Goal: Transaction & Acquisition: Purchase product/service

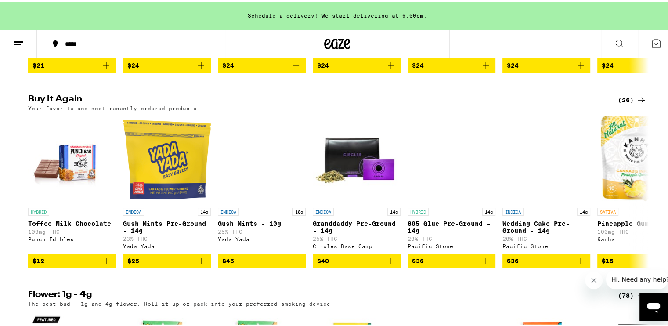
scroll to position [483, 0]
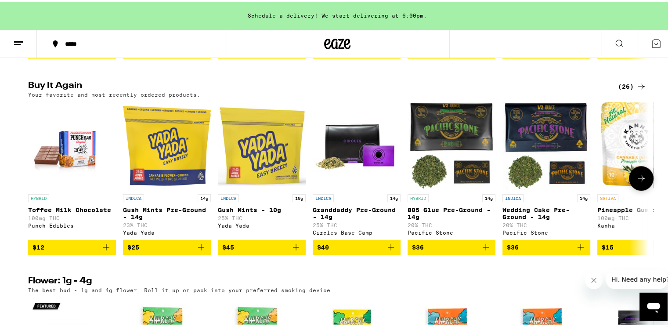
click at [390, 251] on icon "Add to bag" at bounding box center [580, 245] width 11 height 11
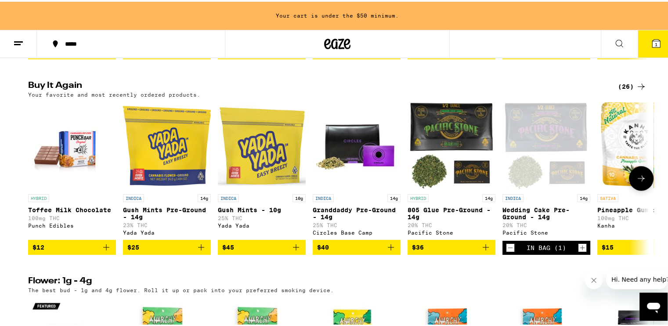
click at [390, 251] on icon "Add to bag" at bounding box center [485, 245] width 11 height 11
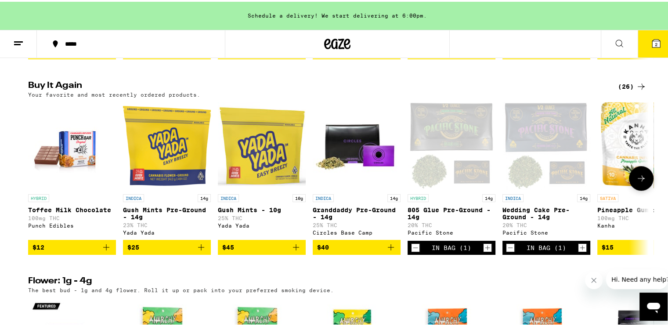
click at [390, 250] on button "Decrement" at bounding box center [415, 245] width 9 height 9
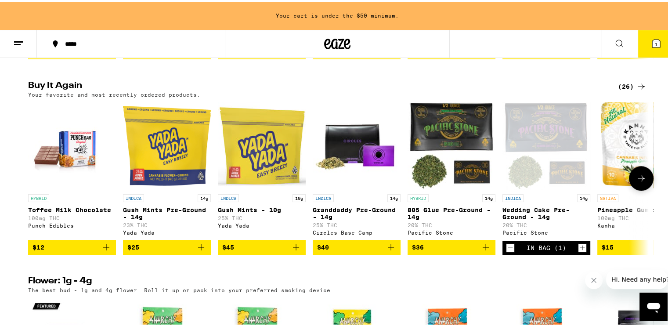
click at [390, 251] on icon "Decrement" at bounding box center [510, 246] width 8 height 11
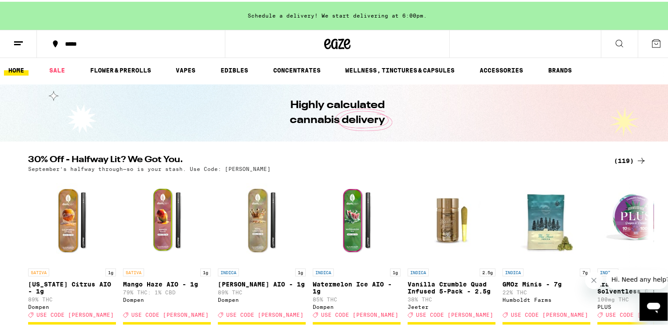
scroll to position [0, 0]
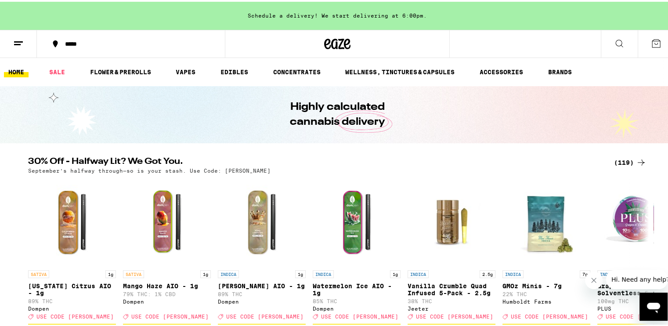
click at [390, 160] on div "(119)" at bounding box center [630, 160] width 32 height 11
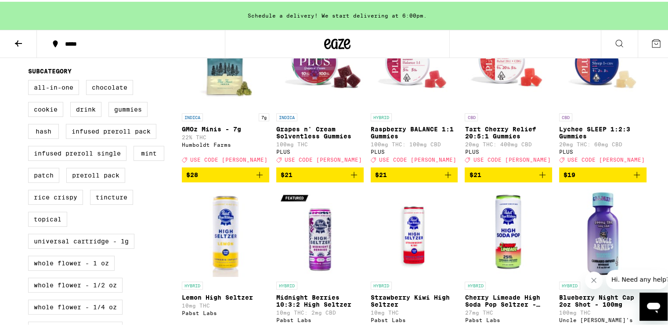
scroll to position [307, 0]
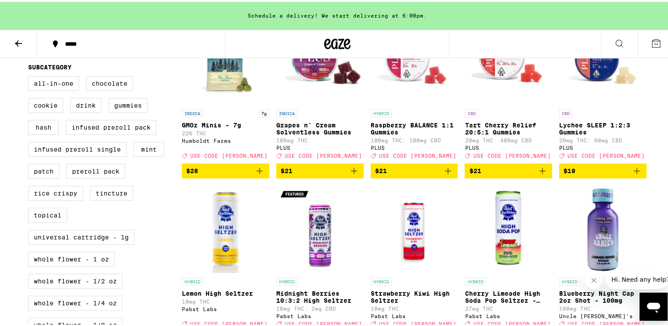
click at [257, 174] on icon "Add to bag" at bounding box center [259, 169] width 11 height 11
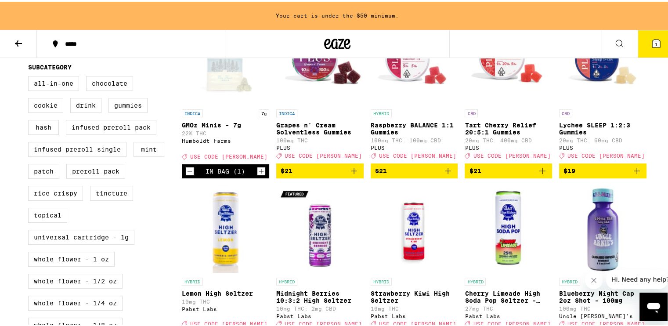
click at [257, 175] on icon "Increment" at bounding box center [261, 169] width 8 height 11
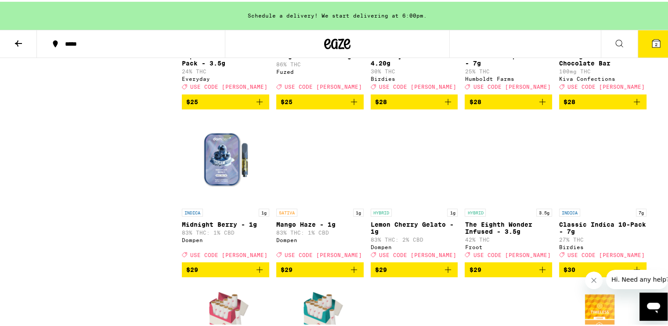
scroll to position [2414, 0]
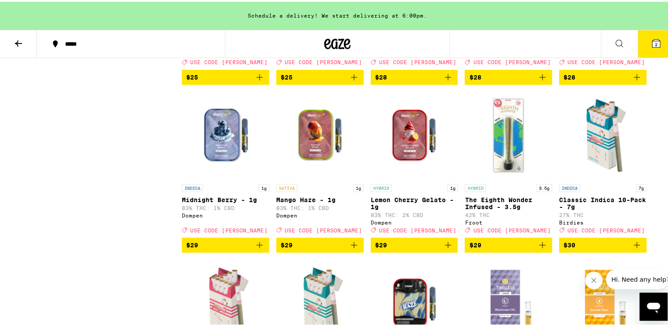
click at [390, 81] on icon "Add to bag" at bounding box center [542, 75] width 11 height 11
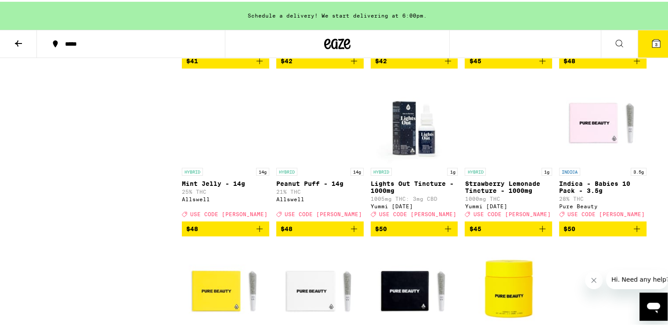
scroll to position [3248, 0]
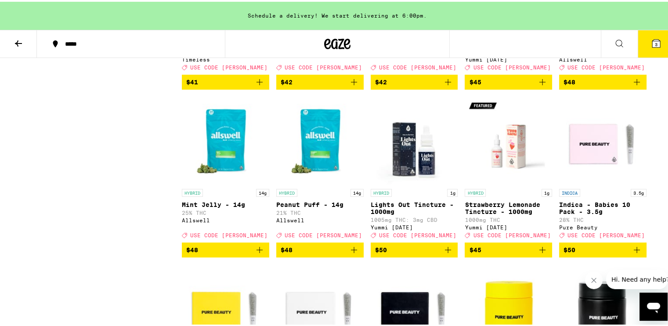
click at [390, 86] on icon "Add to bag" at bounding box center [636, 80] width 11 height 11
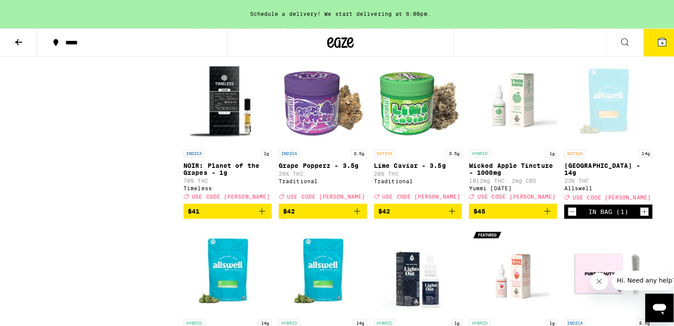
scroll to position [3117, 0]
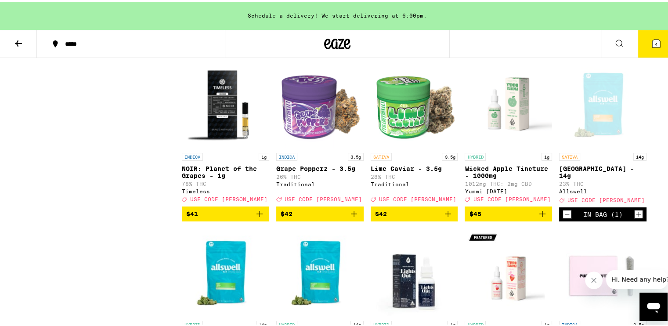
click at [390, 37] on button "4" at bounding box center [655, 42] width 37 height 27
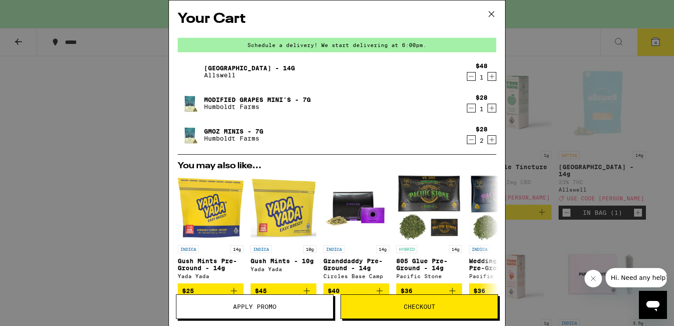
click at [390, 139] on icon "Decrement" at bounding box center [471, 139] width 8 height 11
click at [390, 106] on icon "Decrement" at bounding box center [471, 108] width 8 height 11
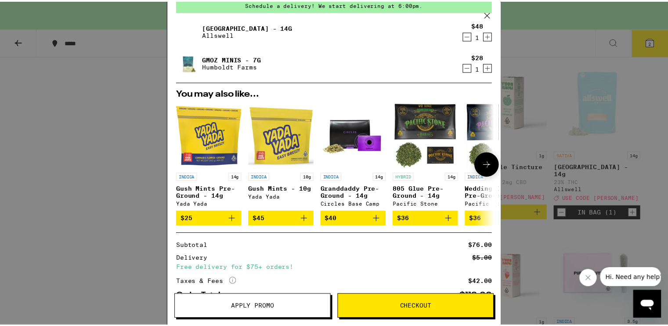
scroll to position [88, 0]
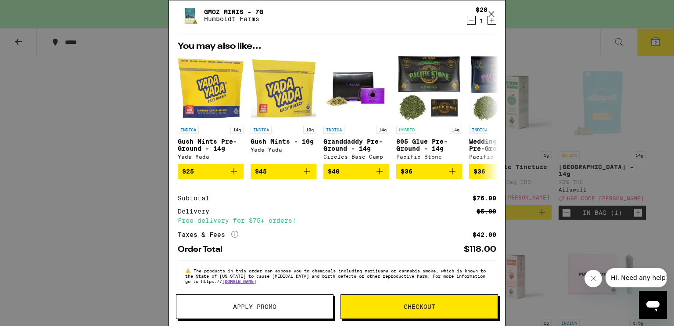
click at [297, 307] on span "Apply Promo" at bounding box center [254, 306] width 157 height 6
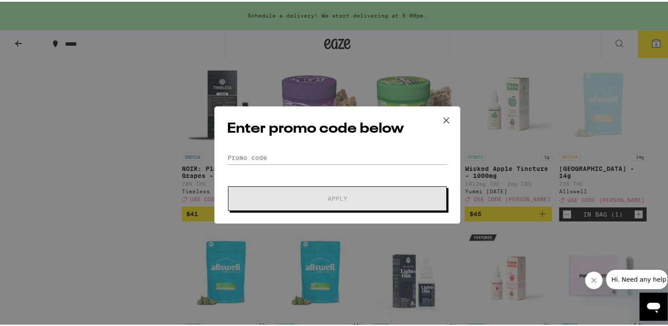
click at [306, 147] on div "Enter promo code below Promo Code Apply" at bounding box center [337, 162] width 246 height 117
click at [307, 156] on input "Promo Code" at bounding box center [337, 155] width 220 height 13
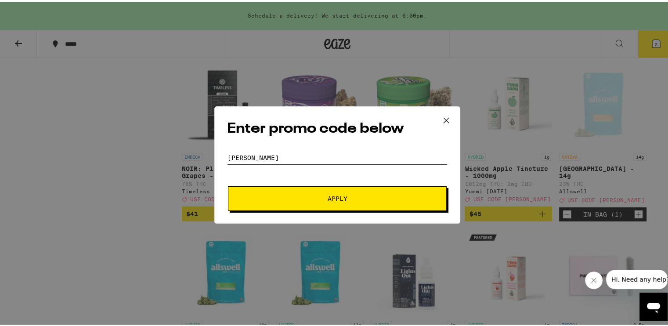
type input "[PERSON_NAME]"
click at [339, 196] on span "Apply" at bounding box center [337, 197] width 20 height 6
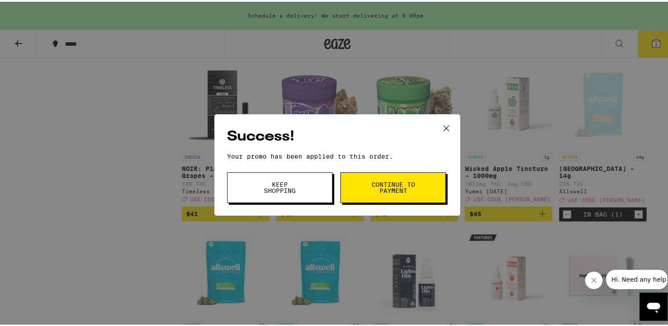
click at [381, 192] on span "Continue to payment" at bounding box center [392, 186] width 45 height 12
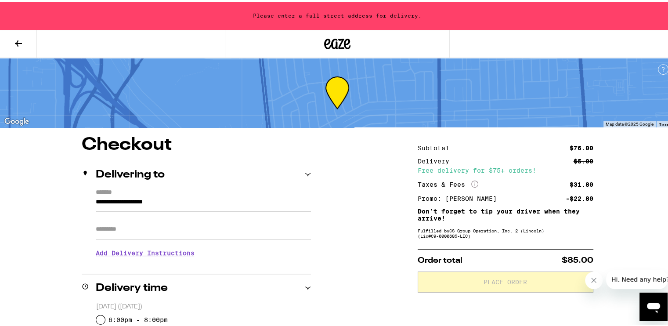
click at [18, 41] on icon at bounding box center [18, 42] width 7 height 6
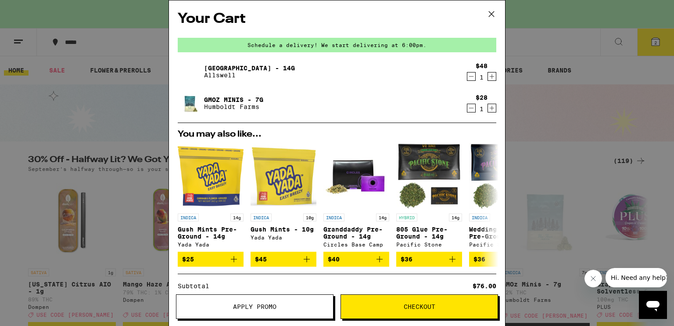
click at [390, 108] on icon "Increment" at bounding box center [492, 108] width 8 height 11
click at [390, 308] on span "Checkout" at bounding box center [419, 306] width 157 height 6
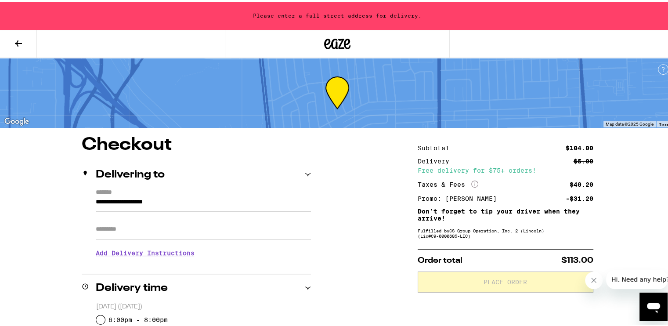
click at [17, 41] on icon at bounding box center [18, 42] width 7 height 6
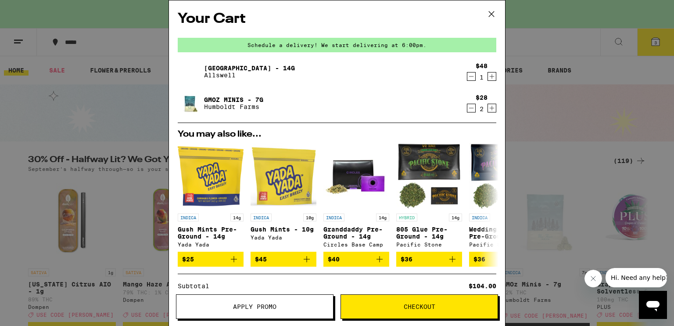
click at [390, 108] on div "$28 2" at bounding box center [480, 103] width 33 height 18
click at [390, 106] on icon "Decrement" at bounding box center [471, 108] width 8 height 11
click at [390, 202] on icon at bounding box center [491, 205] width 11 height 11
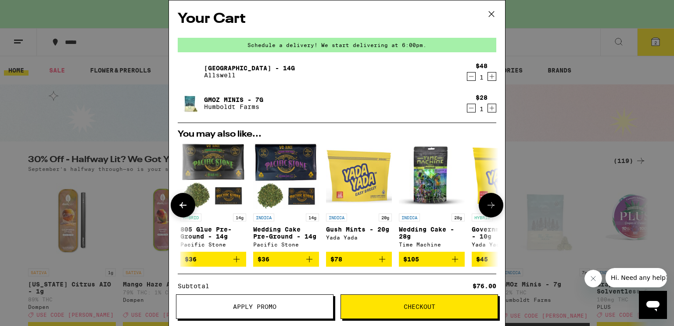
click at [390, 203] on icon at bounding box center [491, 205] width 11 height 11
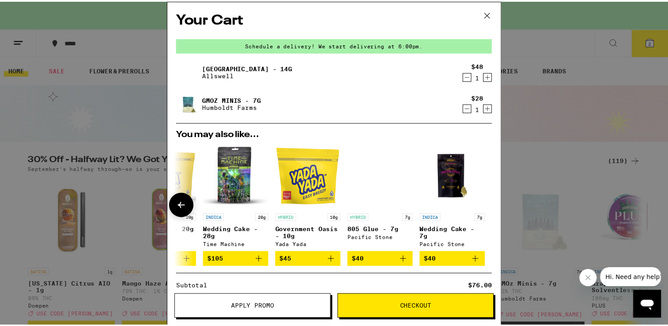
scroll to position [0, 416]
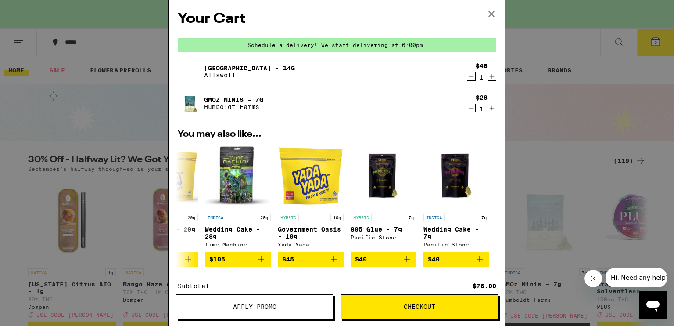
click at [390, 15] on icon at bounding box center [491, 13] width 13 height 13
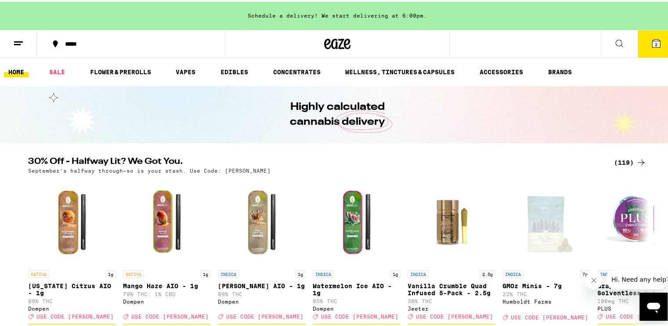
click at [390, 159] on div "(119)" at bounding box center [630, 160] width 32 height 11
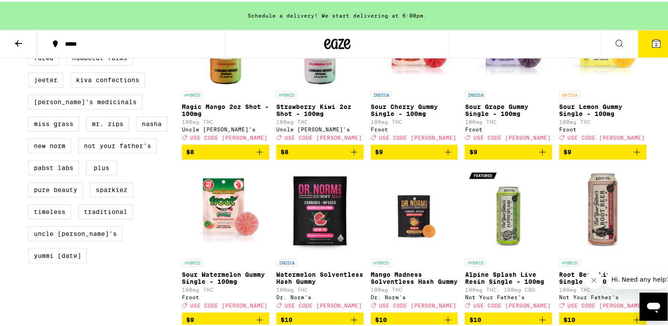
scroll to position [615, 0]
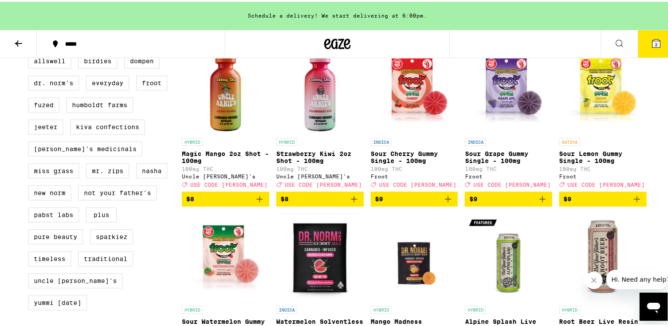
click at [390, 202] on icon "Add to bag" at bounding box center [636, 197] width 11 height 11
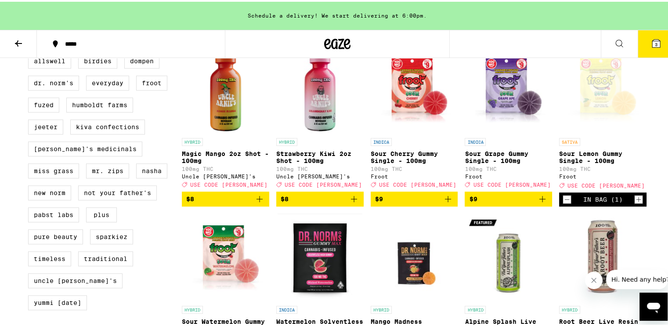
click at [390, 162] on p "Sour Lemon Gummy Single - 100mg" at bounding box center [602, 155] width 87 height 14
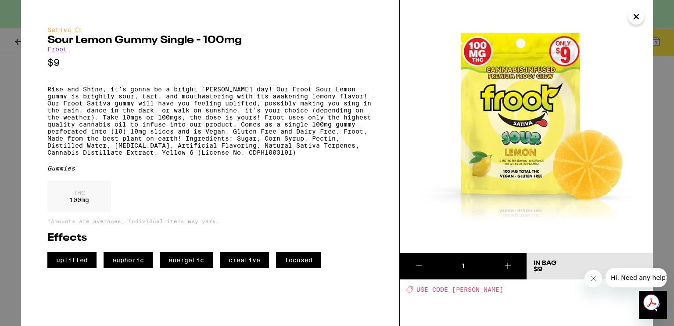
click at [390, 14] on icon "Close" at bounding box center [636, 16] width 11 height 13
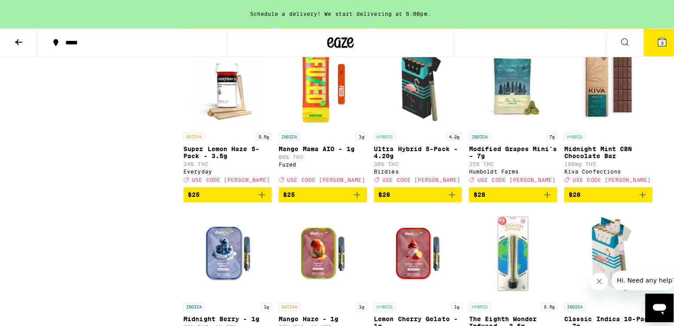
scroll to position [2239, 0]
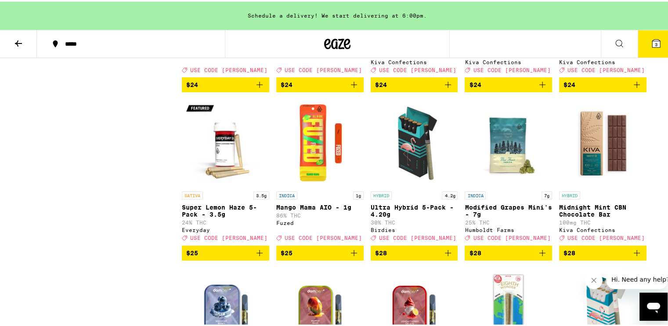
click at [390, 41] on icon at bounding box center [656, 42] width 8 height 8
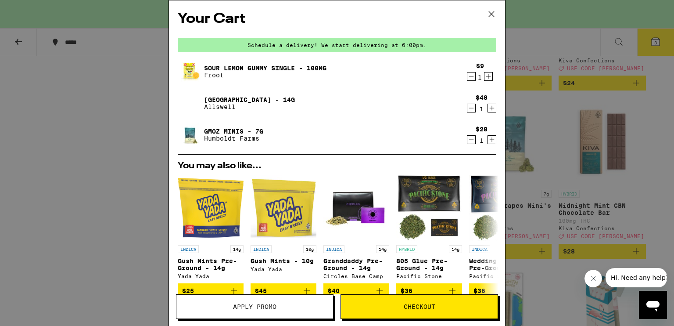
click at [390, 305] on span "Checkout" at bounding box center [420, 306] width 32 height 6
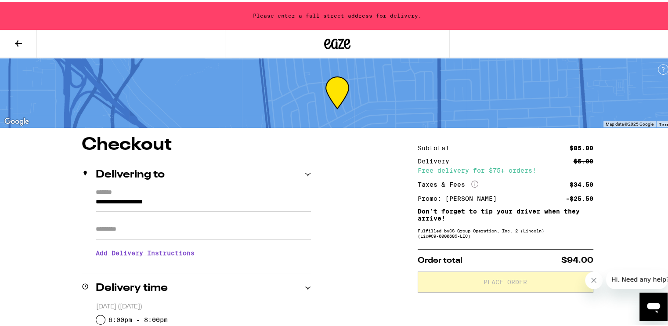
click at [96, 207] on input "**********" at bounding box center [203, 202] width 215 height 15
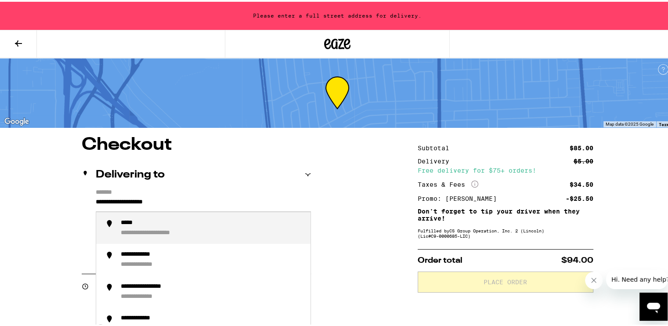
drag, startPoint x: 93, startPoint y: 199, endPoint x: 301, endPoint y: 217, distance: 208.9
click at [301, 210] on div "**********" at bounding box center [203, 202] width 215 height 15
click at [169, 220] on div "**********" at bounding box center [164, 221] width 87 height 8
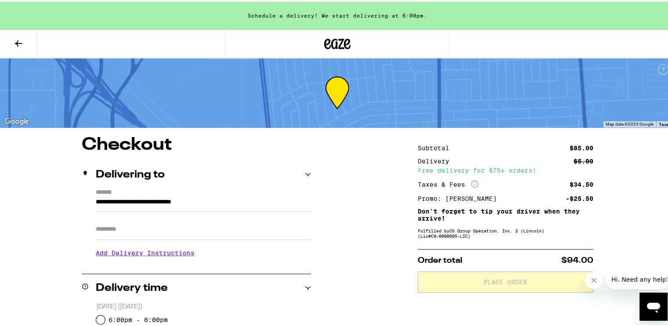
type input "**********"
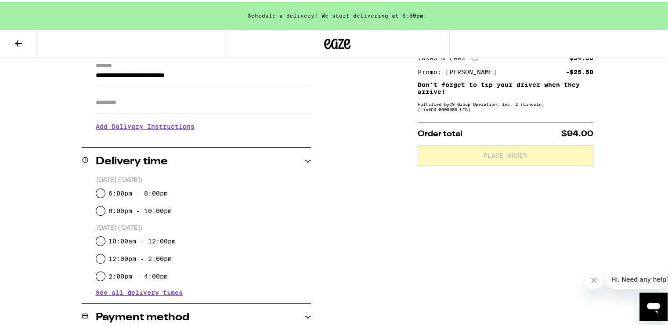
scroll to position [176, 0]
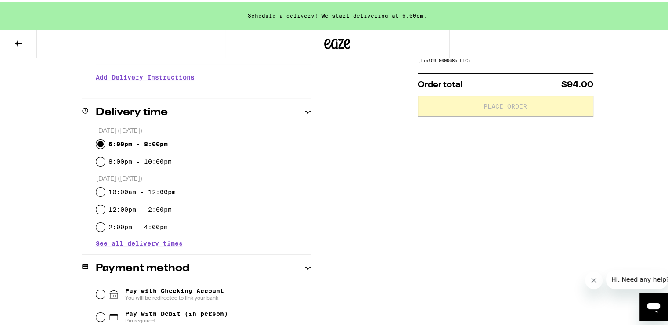
click at [96, 138] on input "6:00pm - 8:00pm" at bounding box center [100, 142] width 9 height 9
radio input "true"
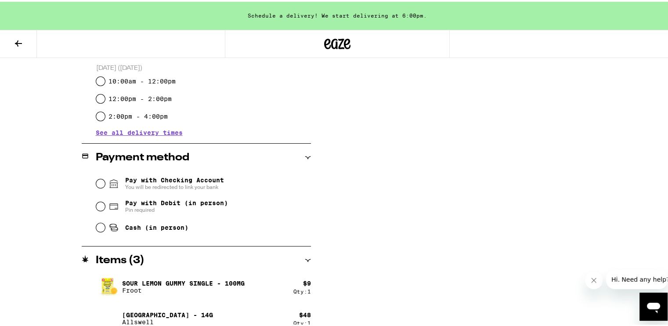
scroll to position [307, 0]
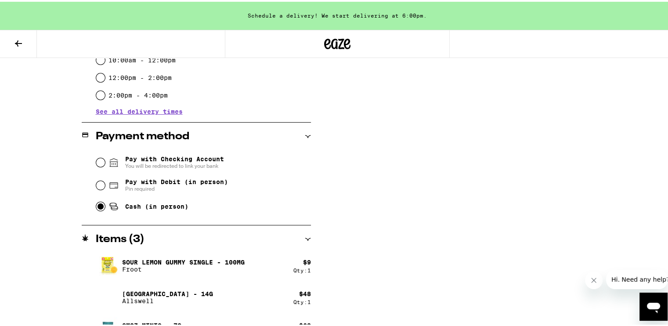
click at [100, 207] on input "Cash (in person)" at bounding box center [100, 204] width 9 height 9
radio input "true"
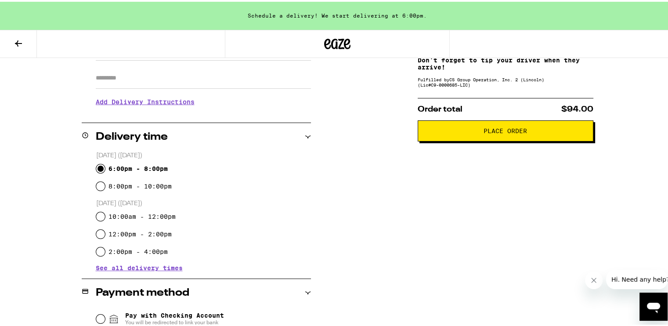
scroll to position [132, 0]
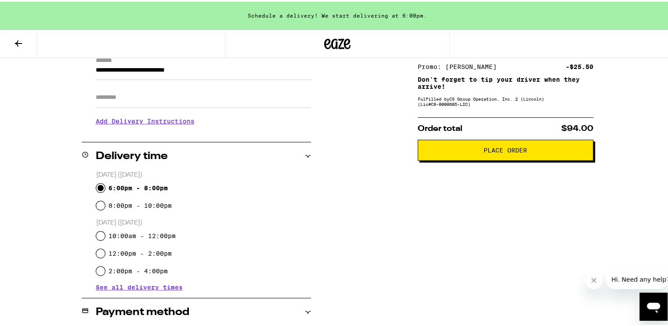
click at [390, 150] on span "Place Order" at bounding box center [504, 148] width 43 height 6
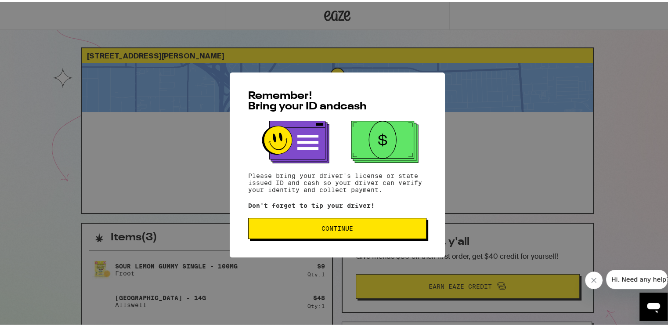
click at [327, 228] on span "Continue" at bounding box center [337, 226] width 32 height 6
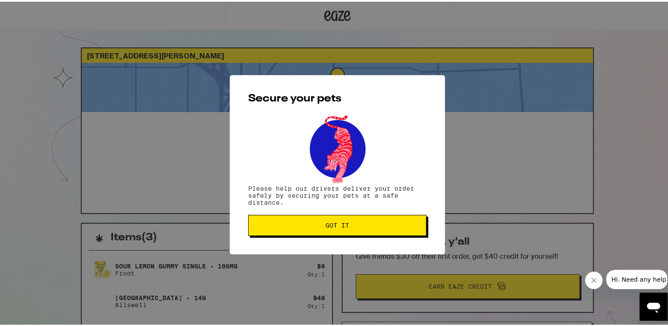
click at [328, 227] on span "Got it" at bounding box center [337, 223] width 24 height 6
